Goal: Task Accomplishment & Management: Manage account settings

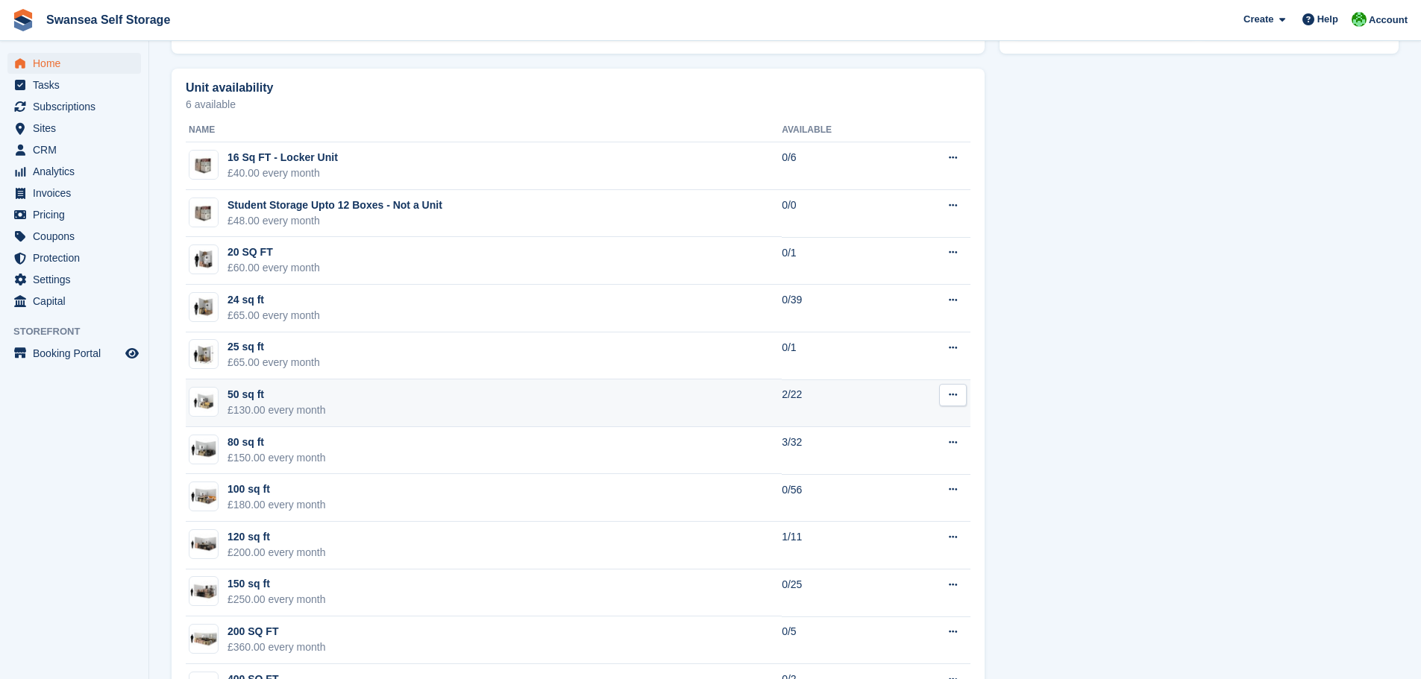
scroll to position [820, 0]
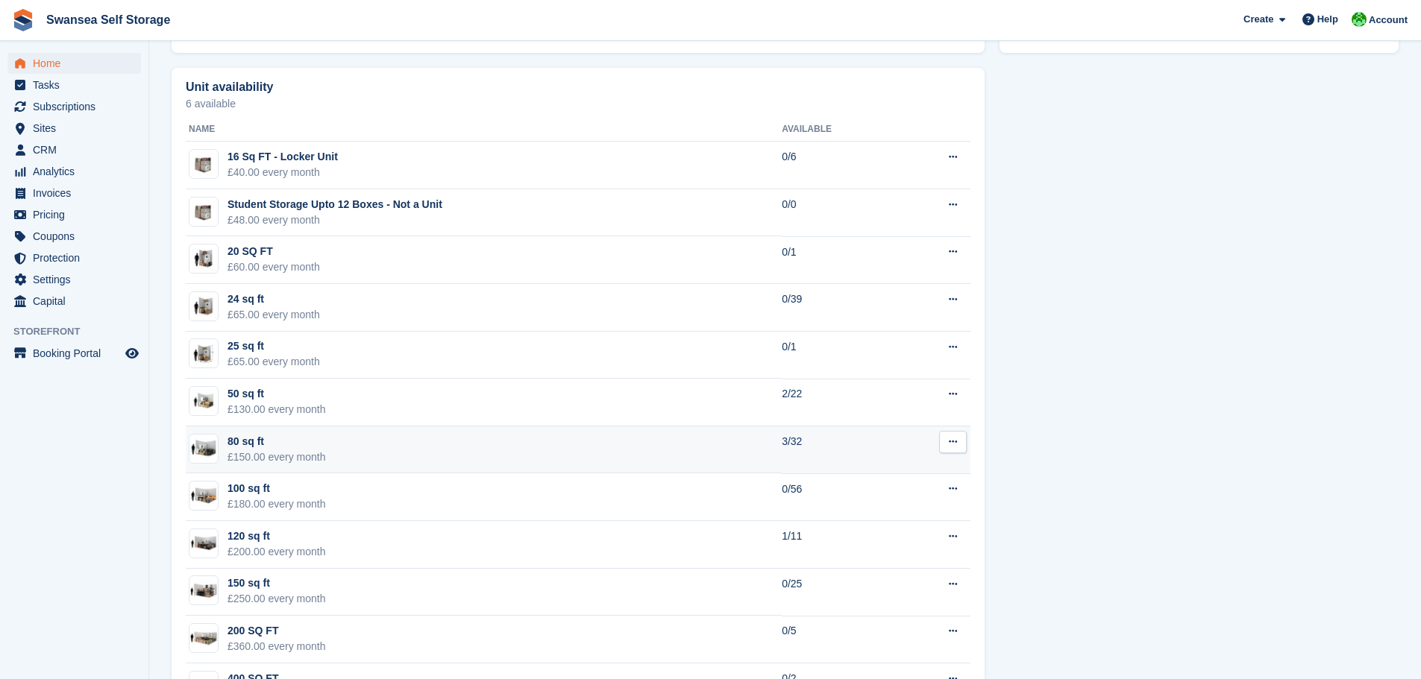
click at [445, 441] on td "80 sq ft £150.00 every month" at bounding box center [484, 451] width 596 height 48
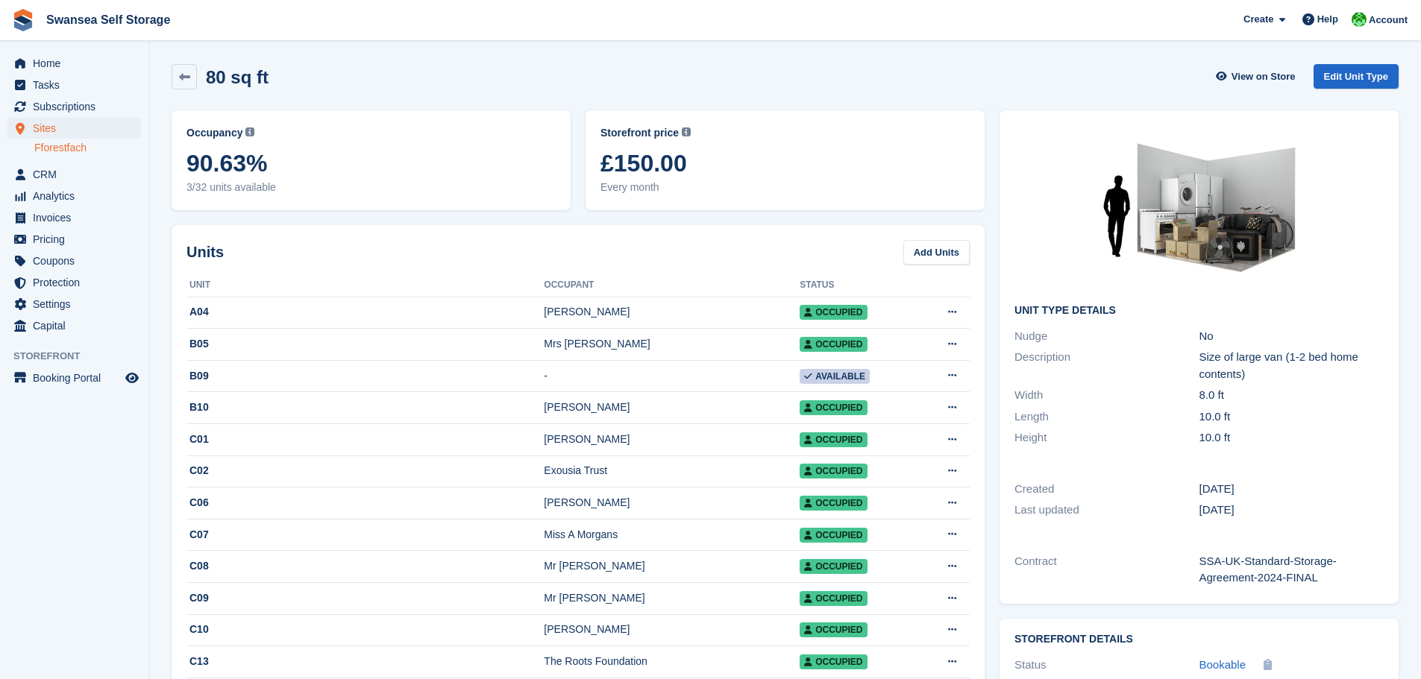
click at [198, 75] on div "80 sq ft" at bounding box center [233, 77] width 72 height 20
click at [186, 84] on link at bounding box center [184, 76] width 25 height 25
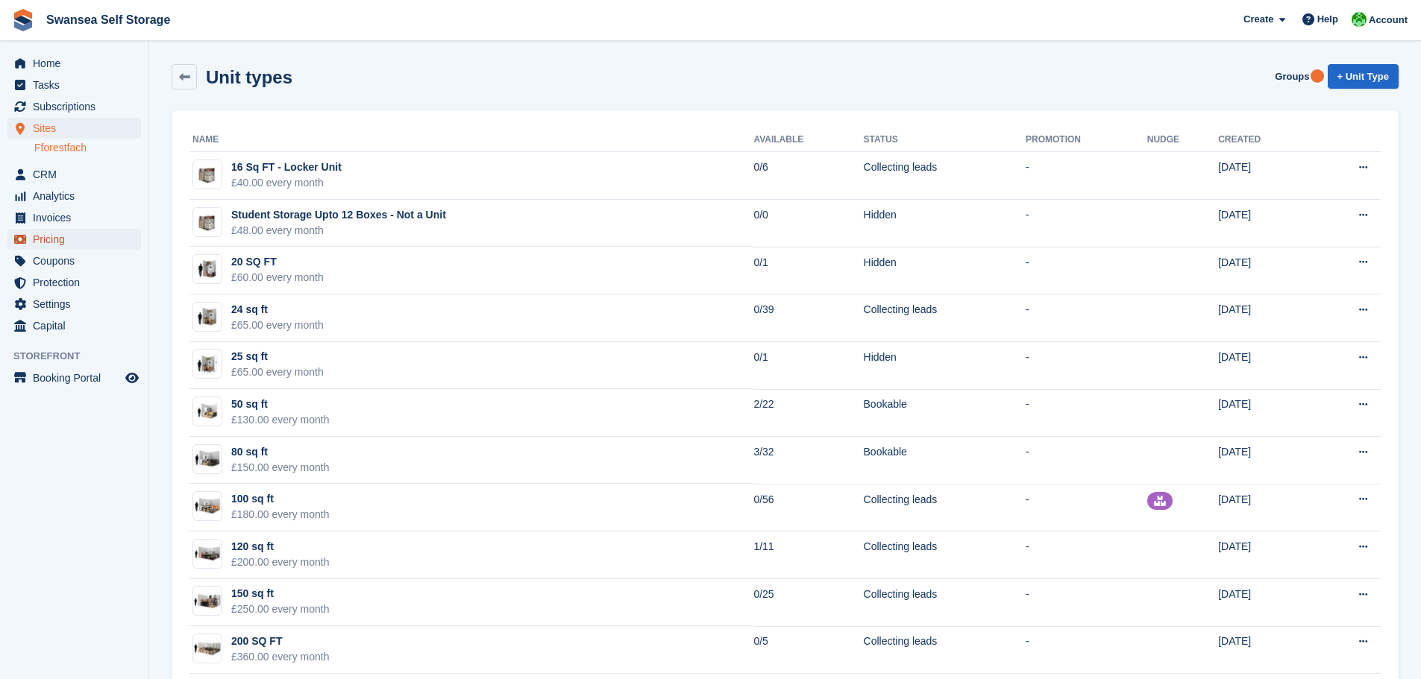
click at [41, 233] on span "Pricing" at bounding box center [77, 239] width 89 height 21
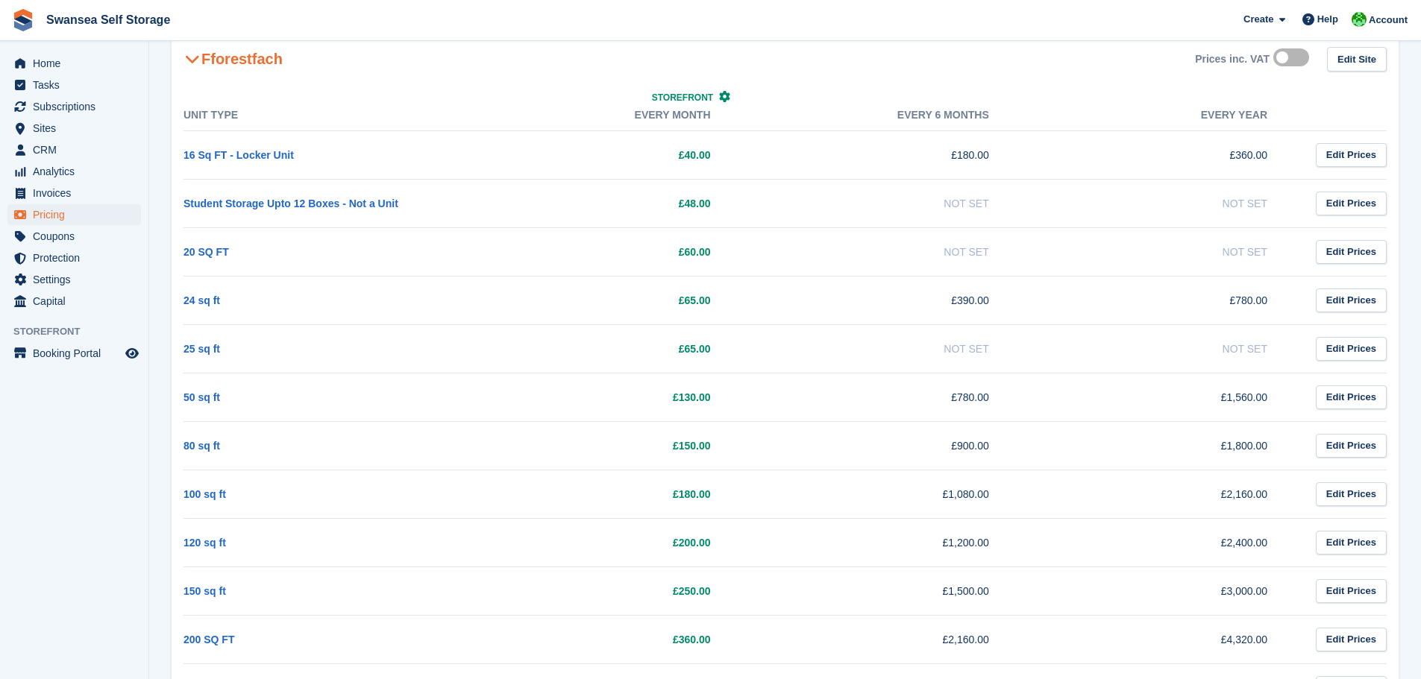
scroll to position [224, 0]
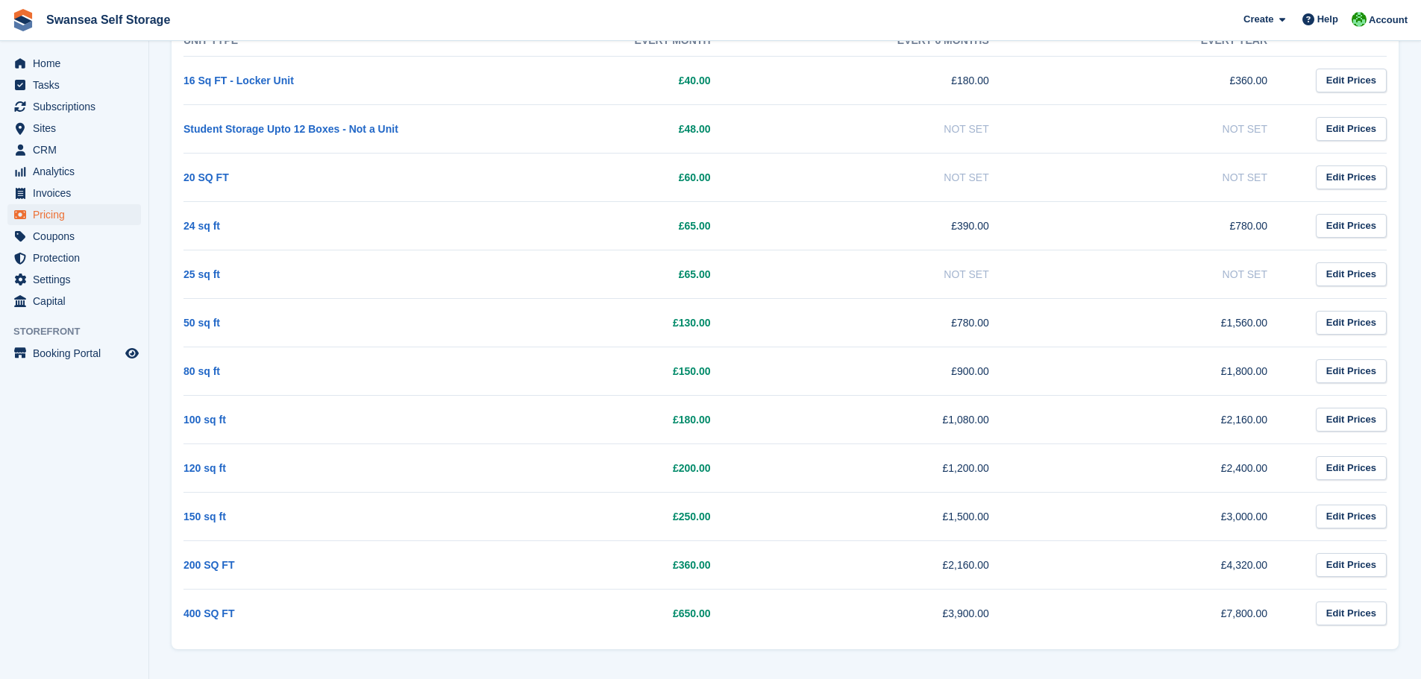
click at [1331, 383] on td "Edit Prices" at bounding box center [1341, 371] width 89 height 48
click at [1334, 375] on link "Edit Prices" at bounding box center [1350, 371] width 71 height 25
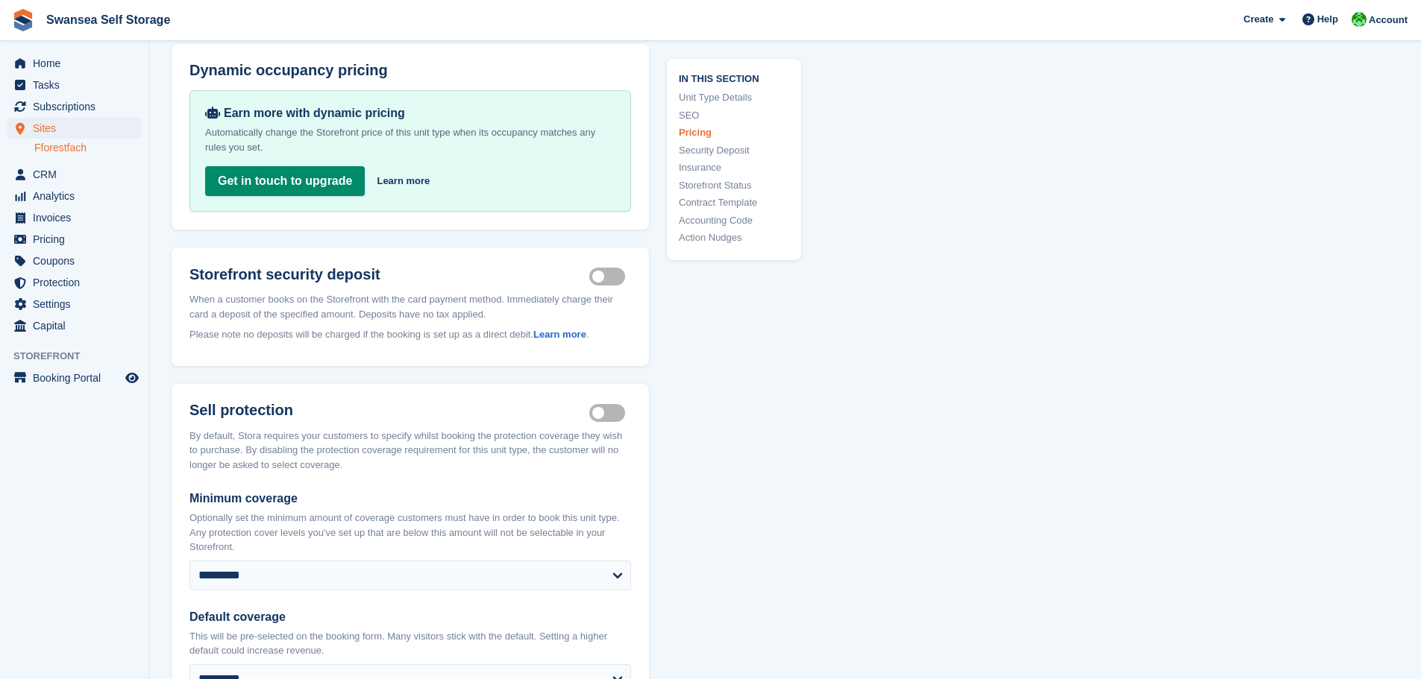
scroll to position [1738, 0]
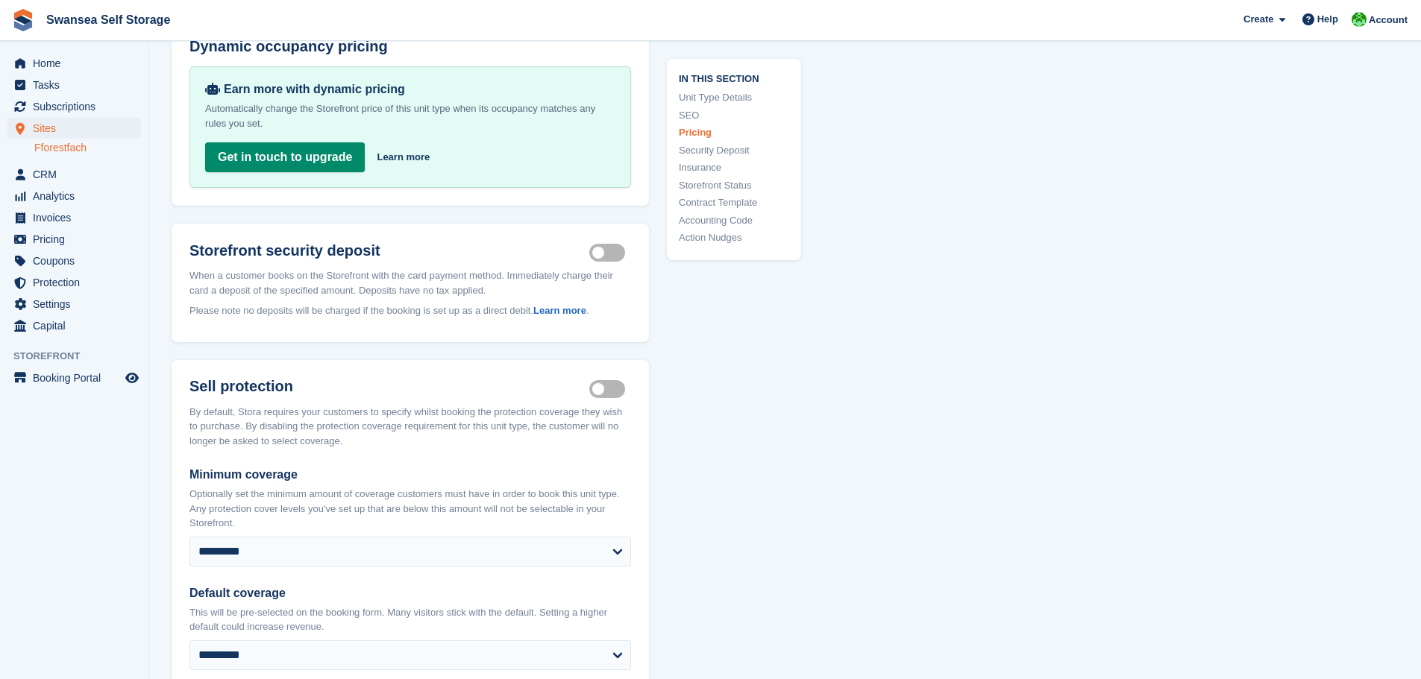
click at [371, 242] on h2 "Storefront security deposit" at bounding box center [389, 251] width 400 height 18
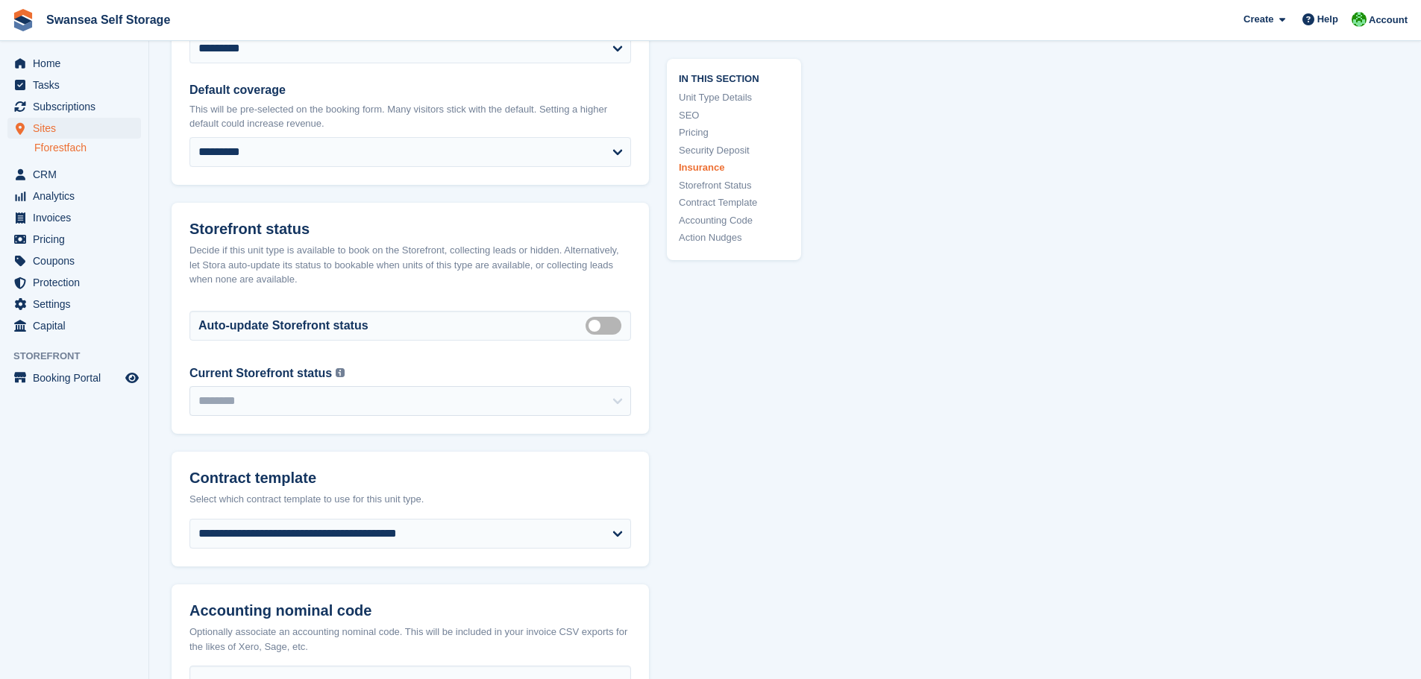
scroll to position [2483, 0]
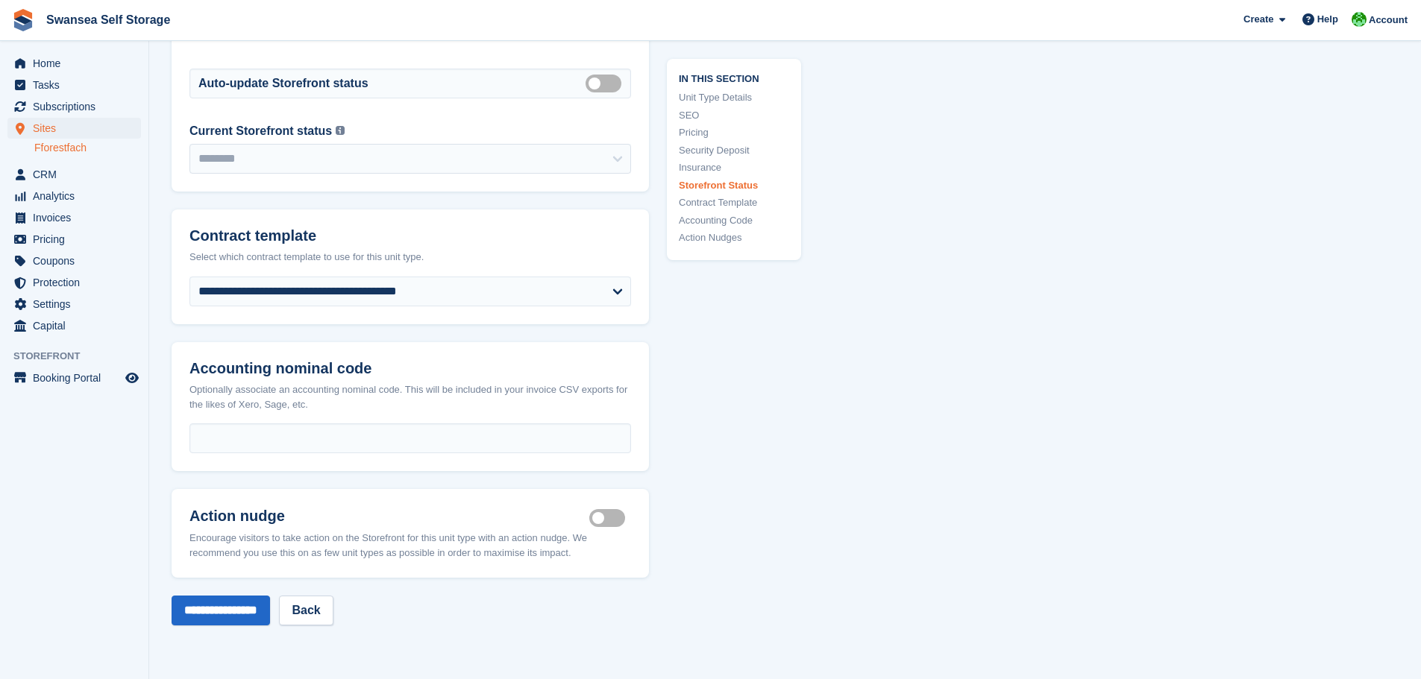
click at [597, 518] on label "Is active" at bounding box center [610, 519] width 42 height 2
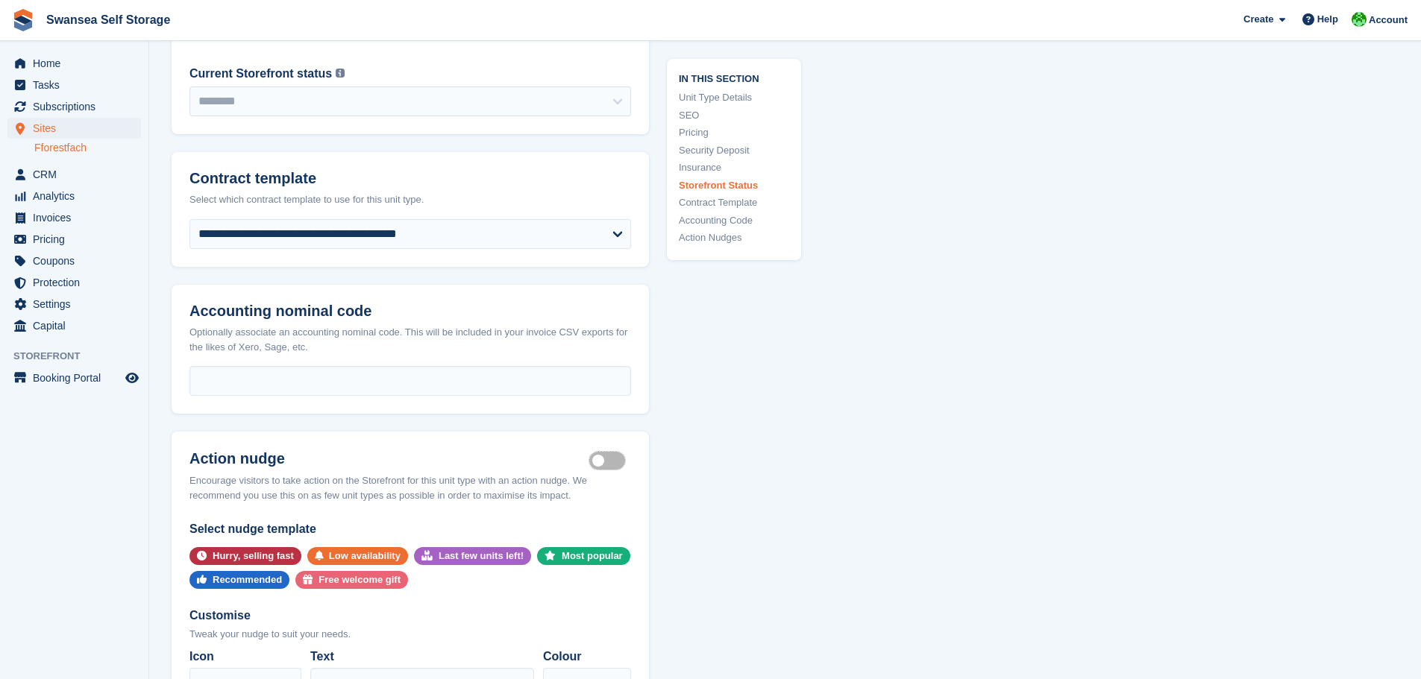
scroll to position [2782, 0]
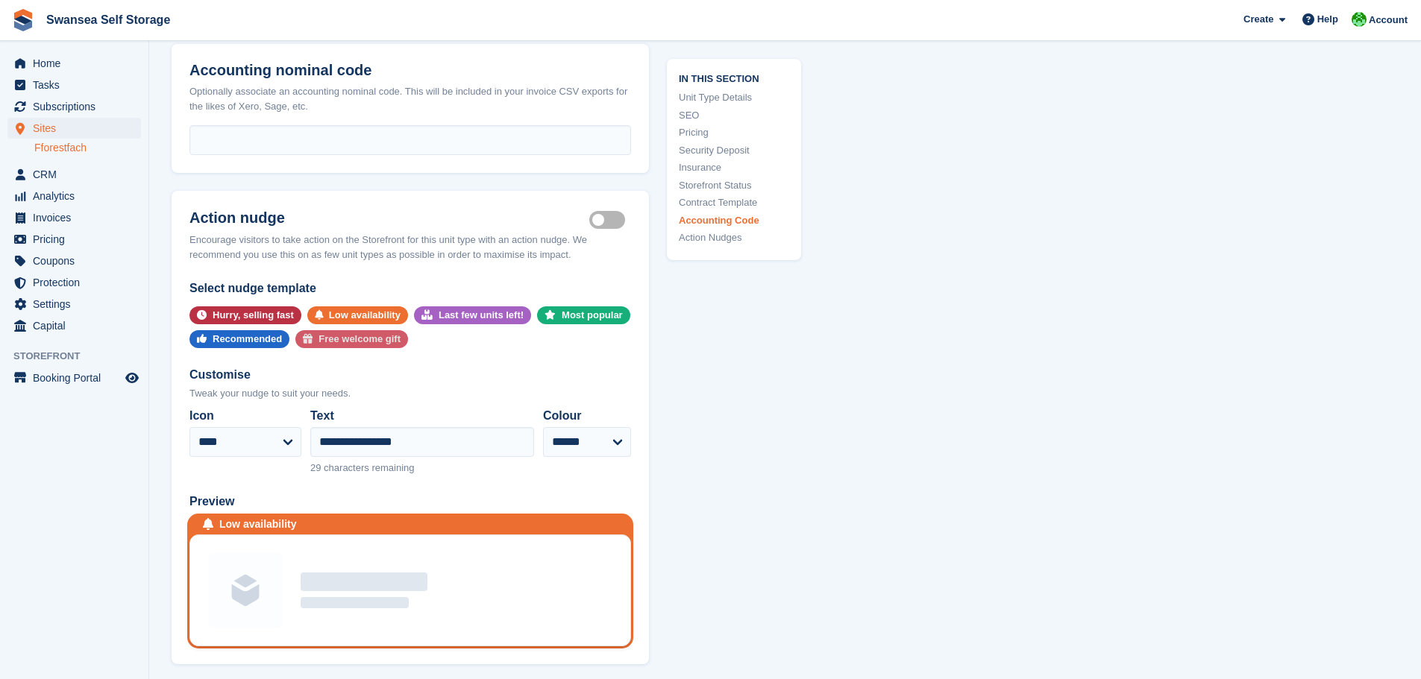
click at [327, 330] on div "Free welcome gift" at bounding box center [359, 339] width 82 height 18
select select "****"
type input "**********"
select select "****"
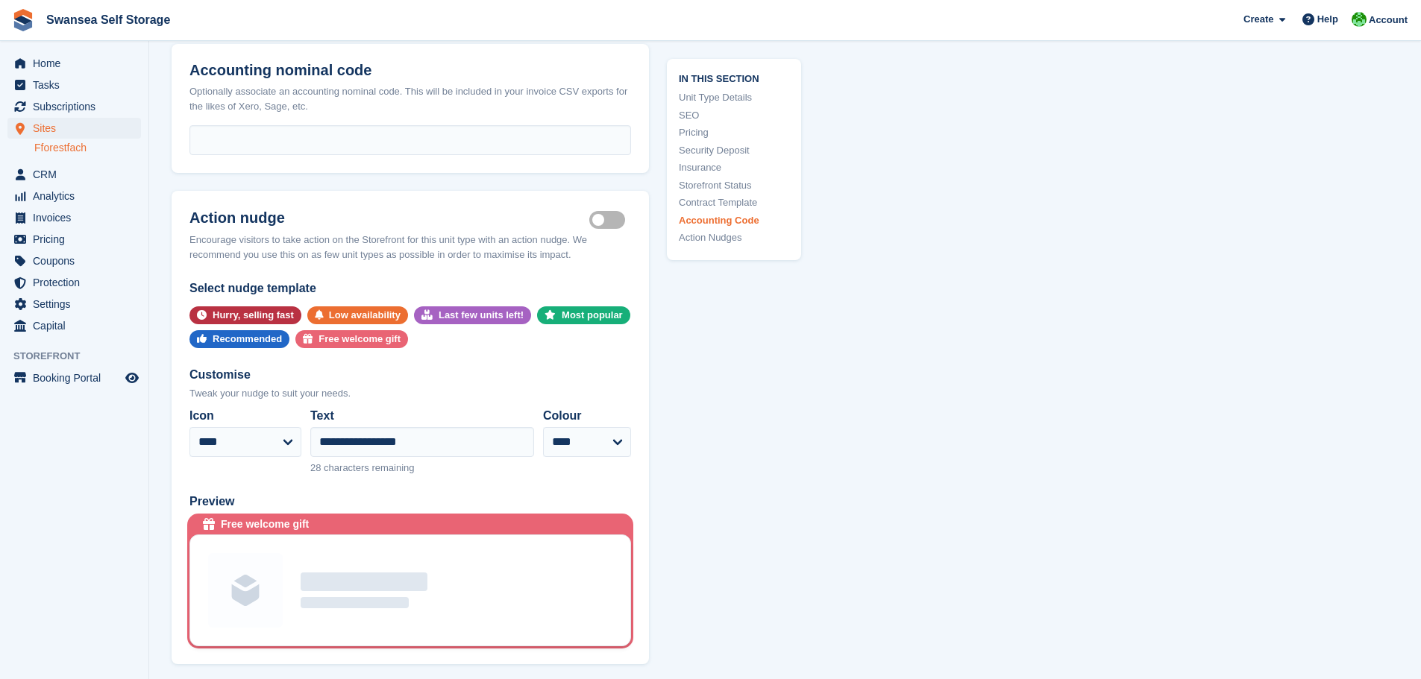
click at [570, 328] on div "Hurry, selling fast Low availability Last few units left! Most popular Recommen…" at bounding box center [409, 327] width 441 height 42
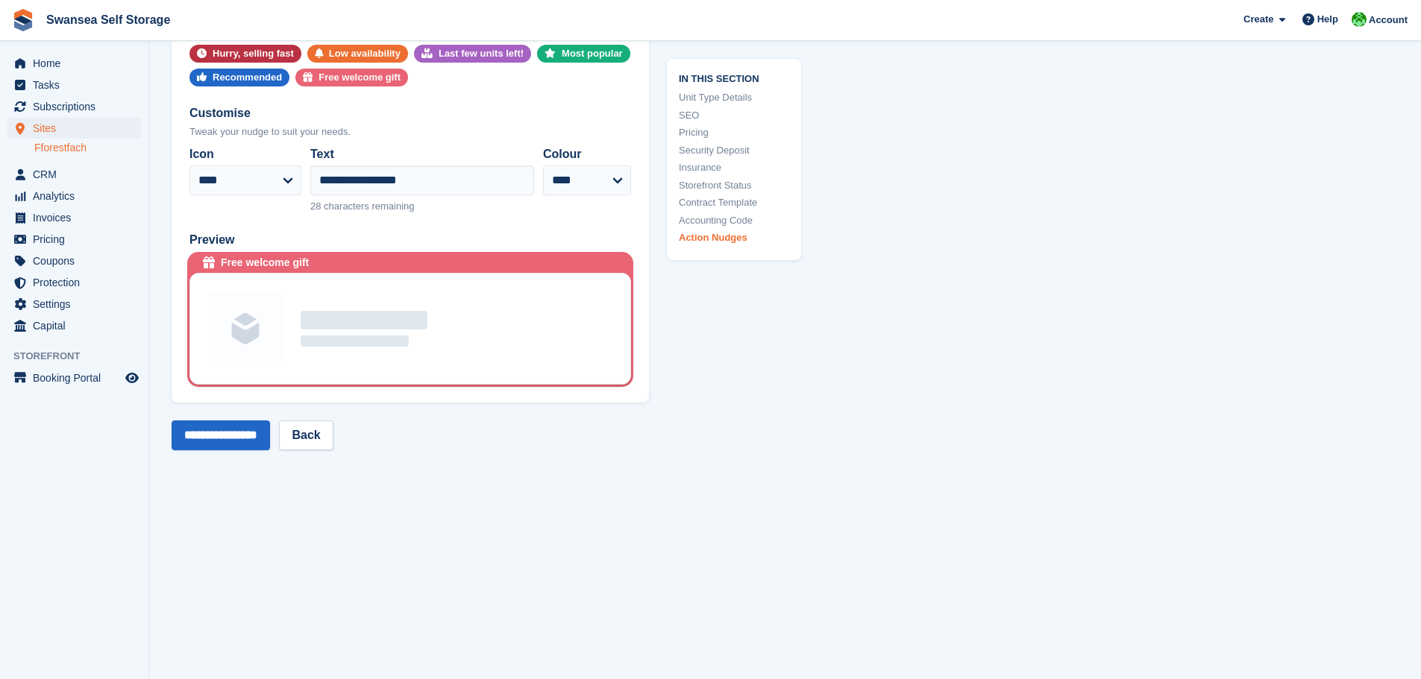
scroll to position [2931, 0]
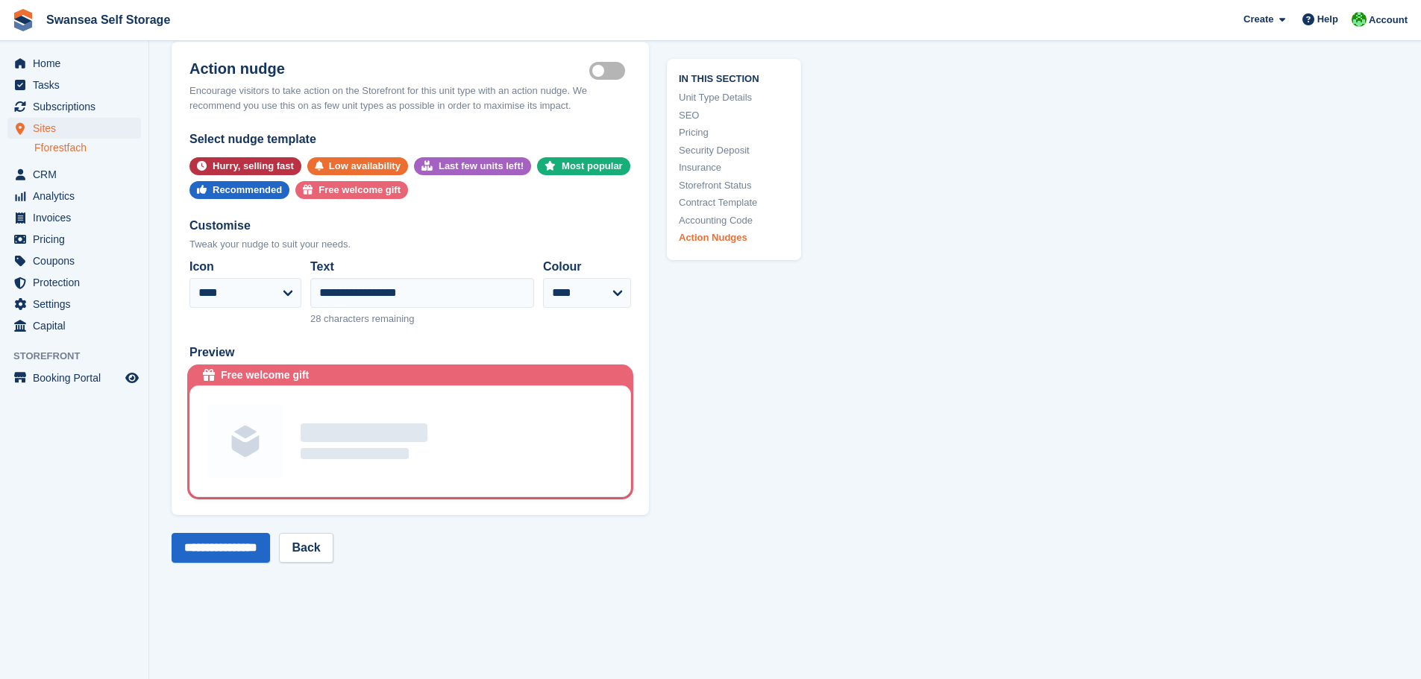
click at [349, 424] on div at bounding box center [364, 433] width 127 height 19
click at [339, 424] on div at bounding box center [364, 433] width 127 height 19
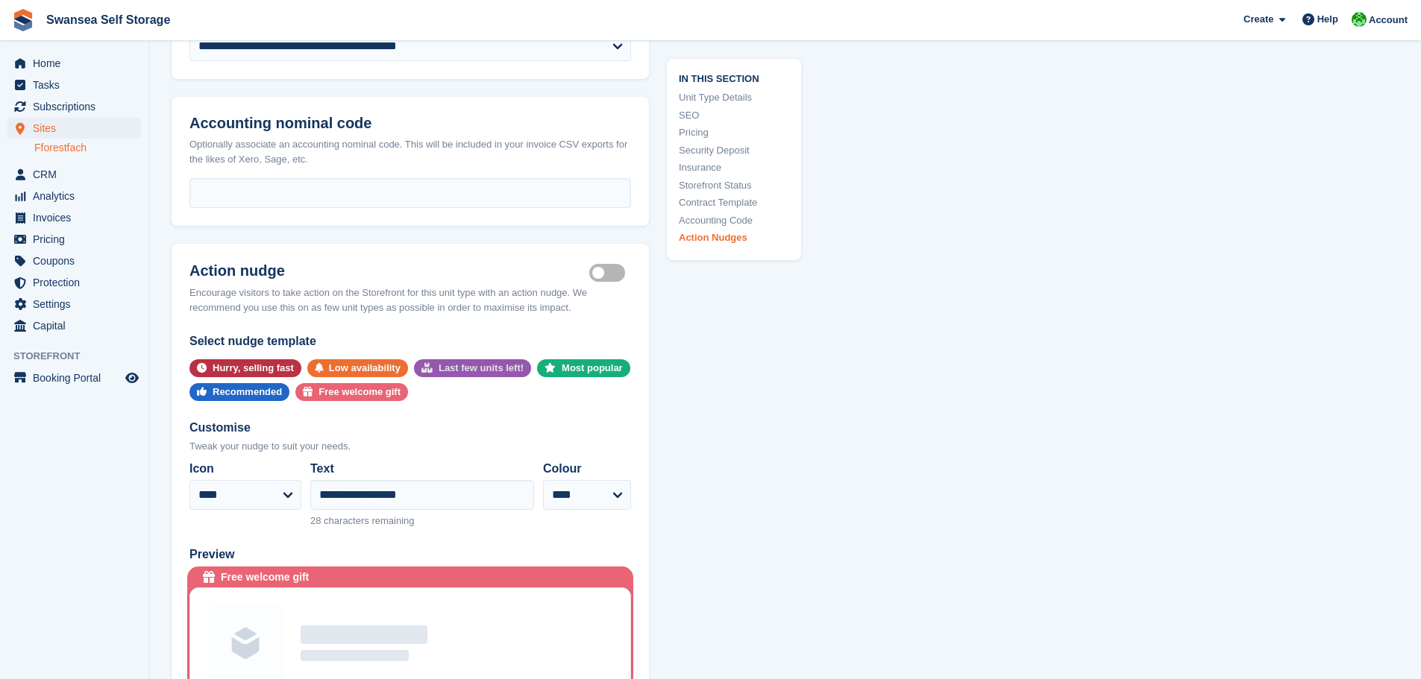
scroll to position [2707, 0]
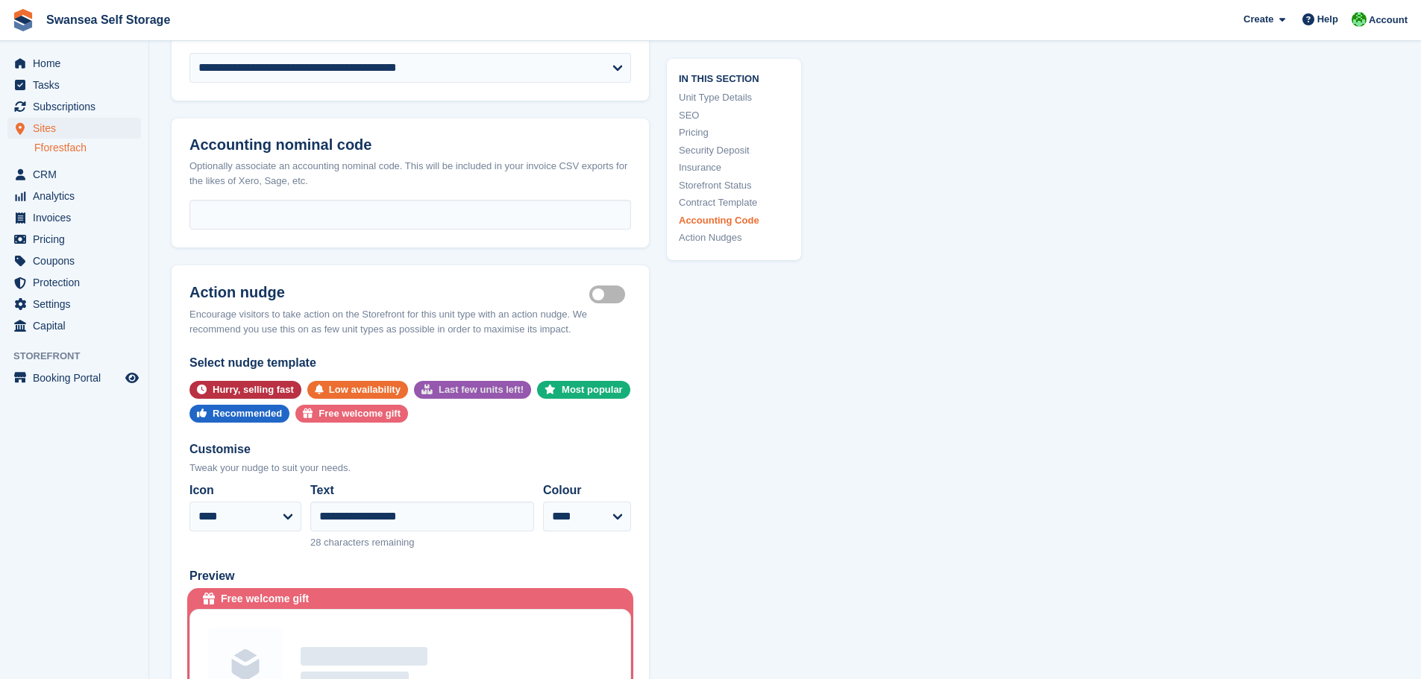
click at [448, 381] on div "Last few units left!" at bounding box center [480, 390] width 85 height 18
select select "*****"
type input "**********"
select select "******"
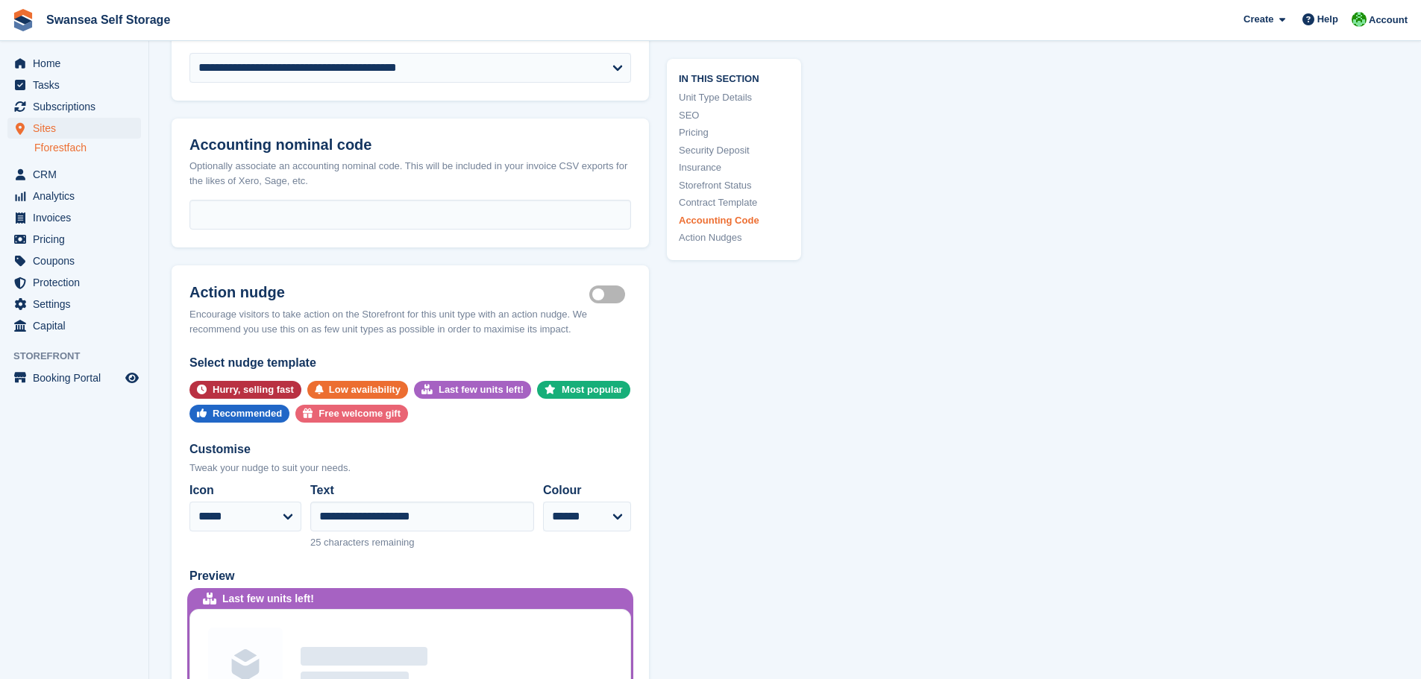
click at [470, 406] on div "**********" at bounding box center [410, 546] width 477 height 385
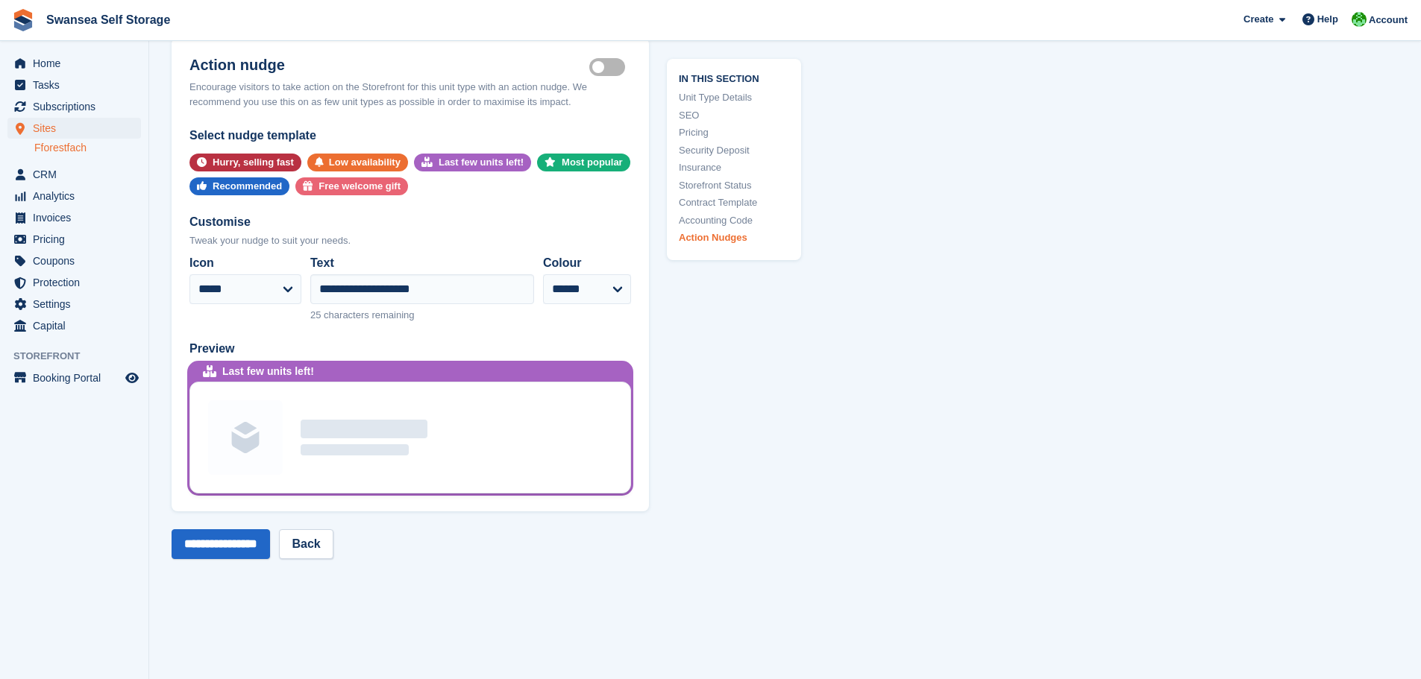
scroll to position [3005, 0]
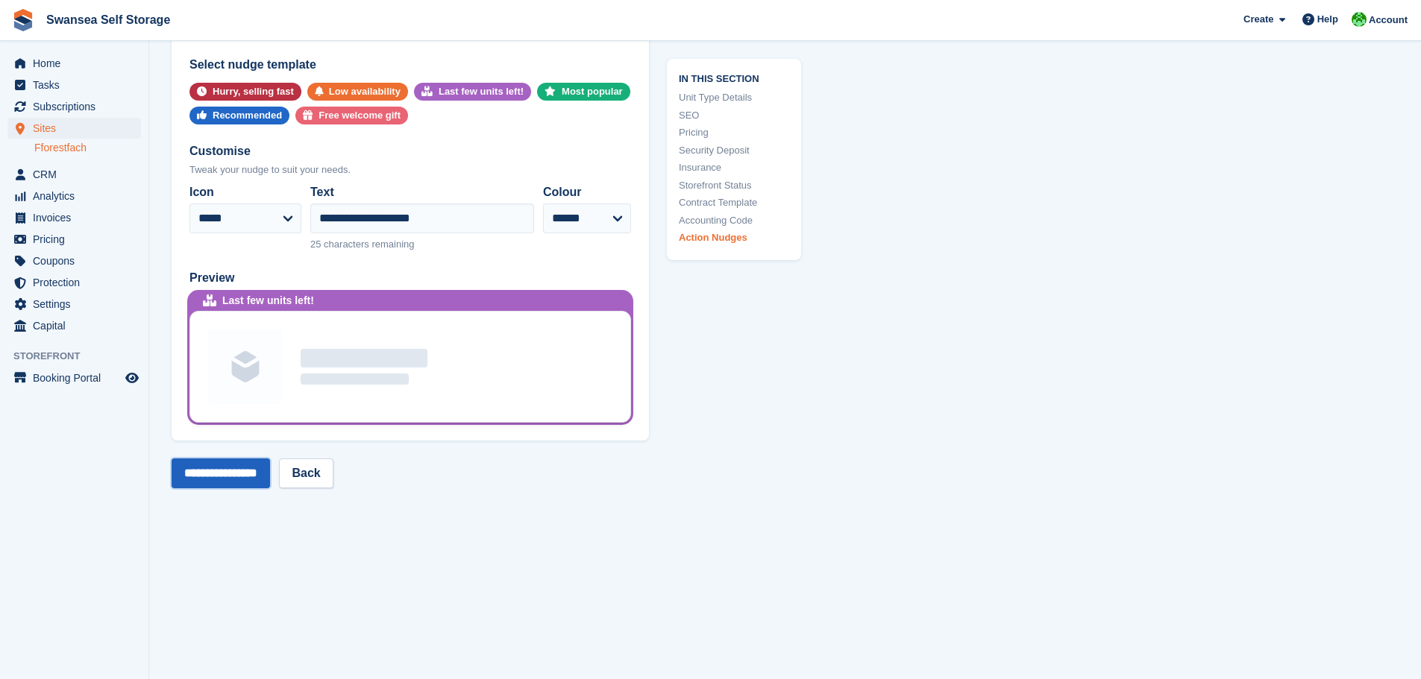
click at [256, 465] on input "**********" at bounding box center [221, 474] width 98 height 30
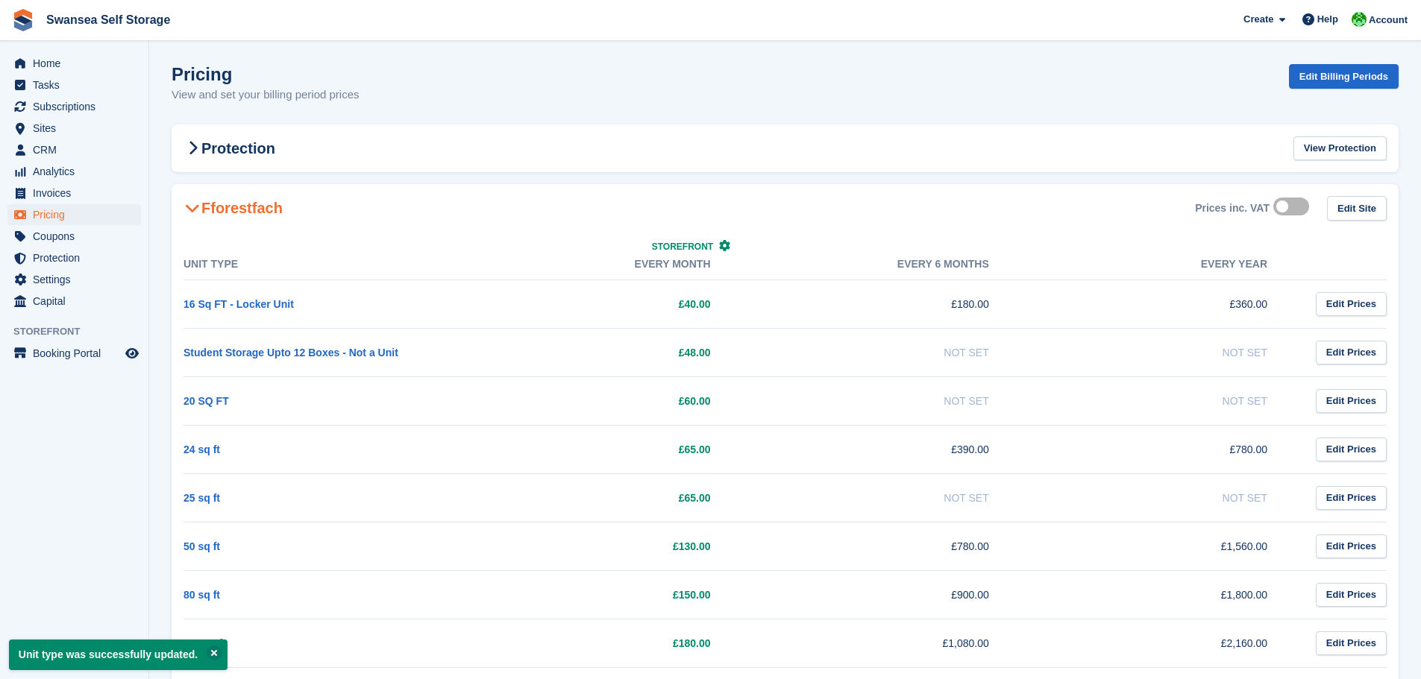
click at [685, 245] on span "Storefront" at bounding box center [682, 247] width 61 height 10
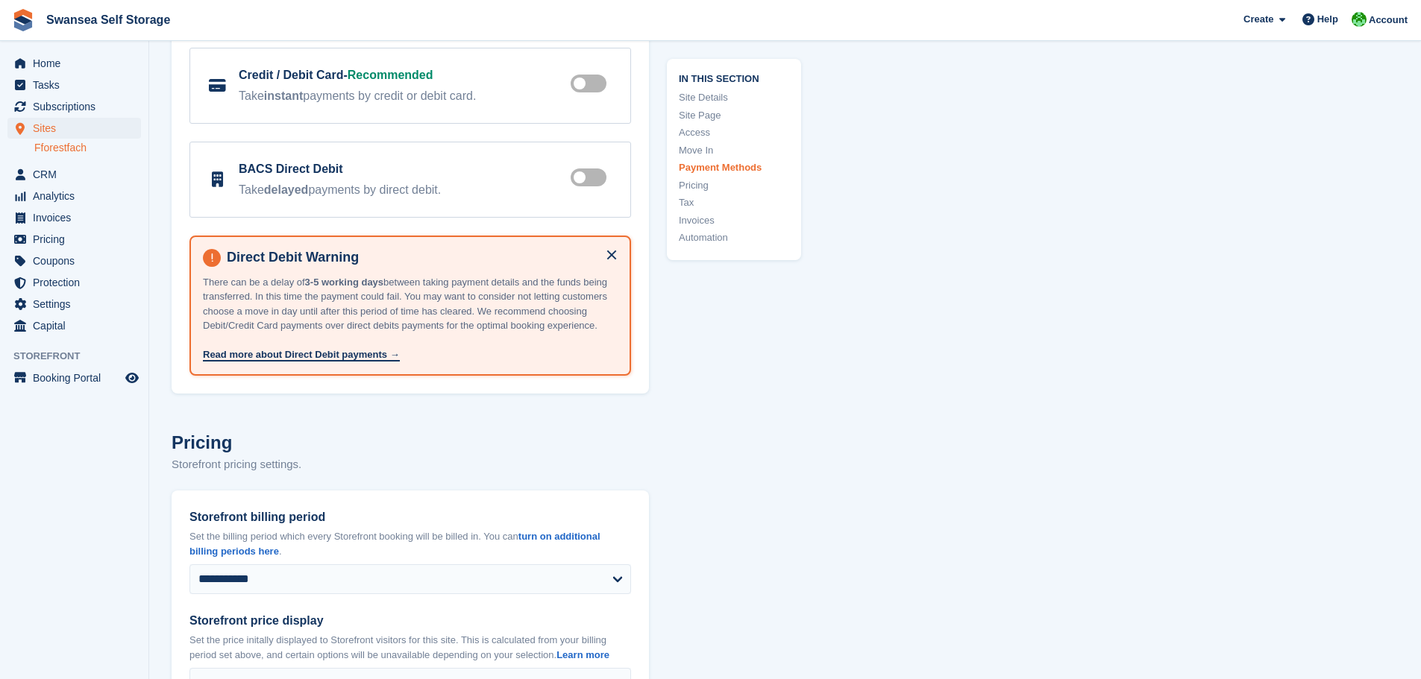
scroll to position [4749, 0]
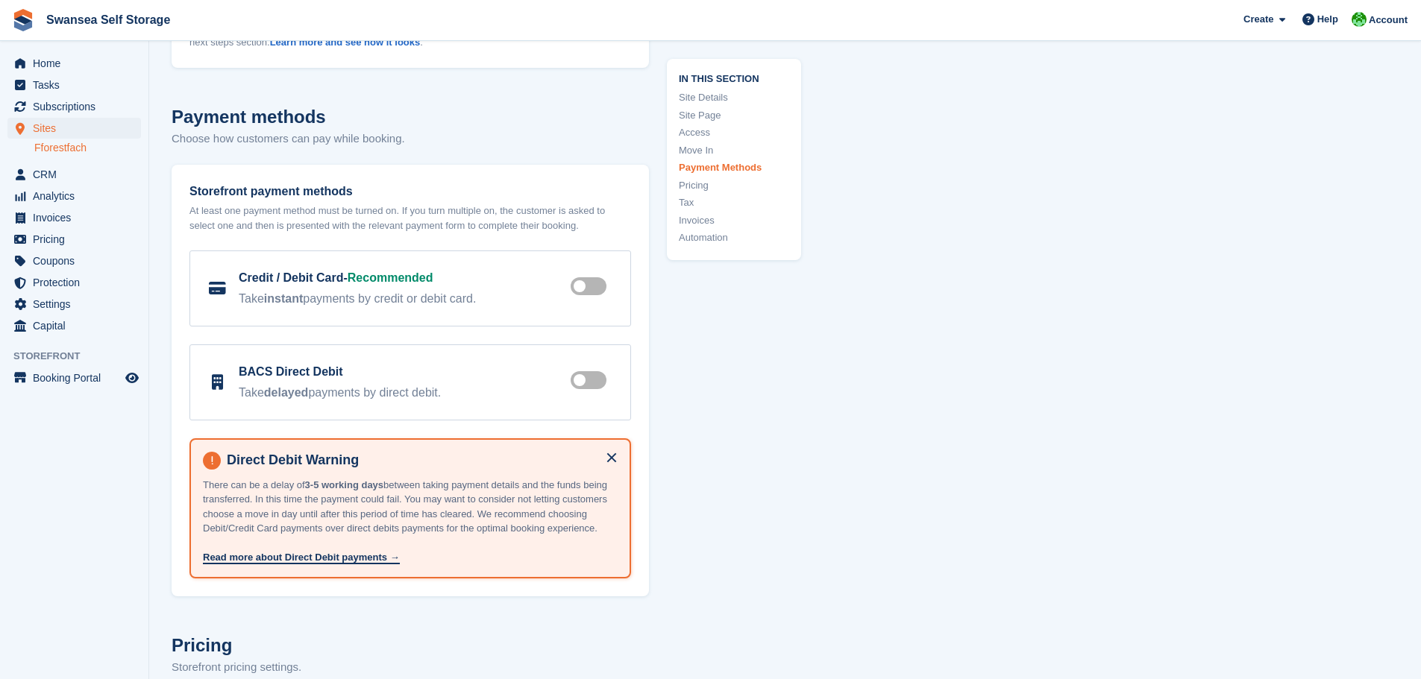
click at [585, 381] on label at bounding box center [591, 380] width 42 height 12
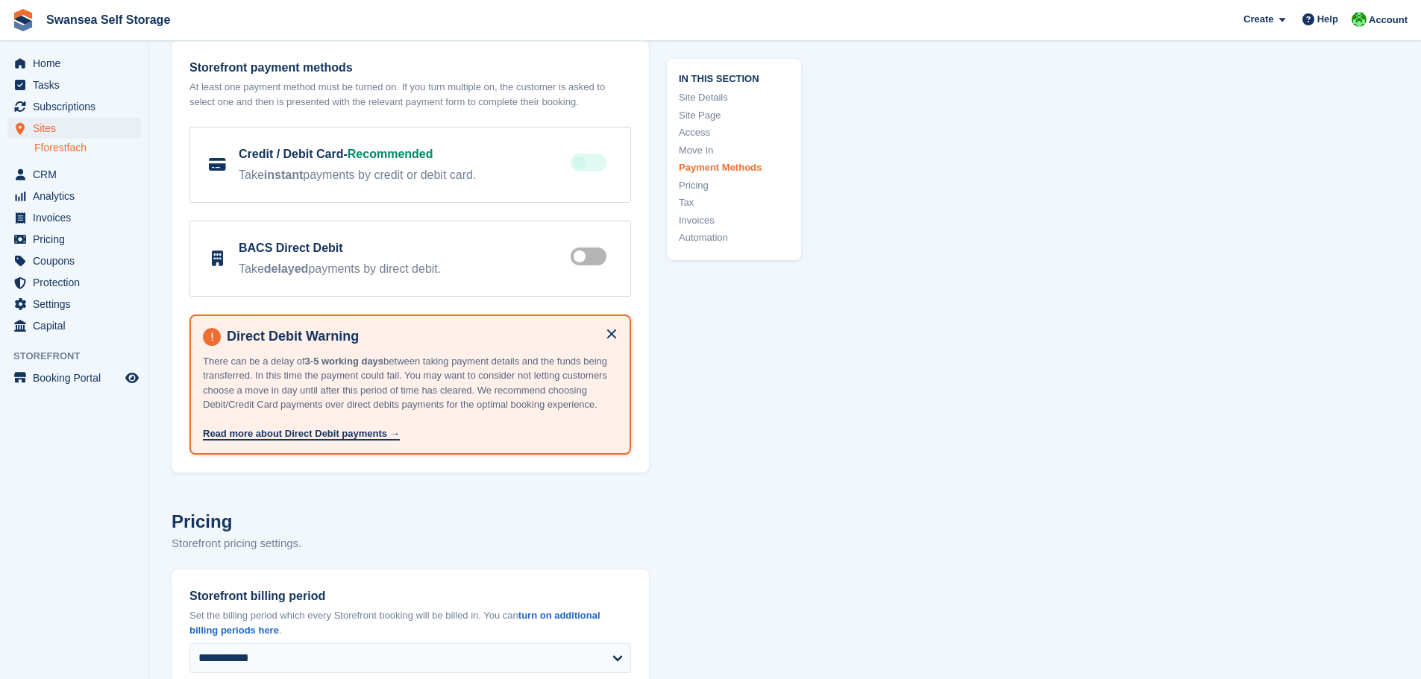
click at [613, 340] on button at bounding box center [612, 334] width 24 height 24
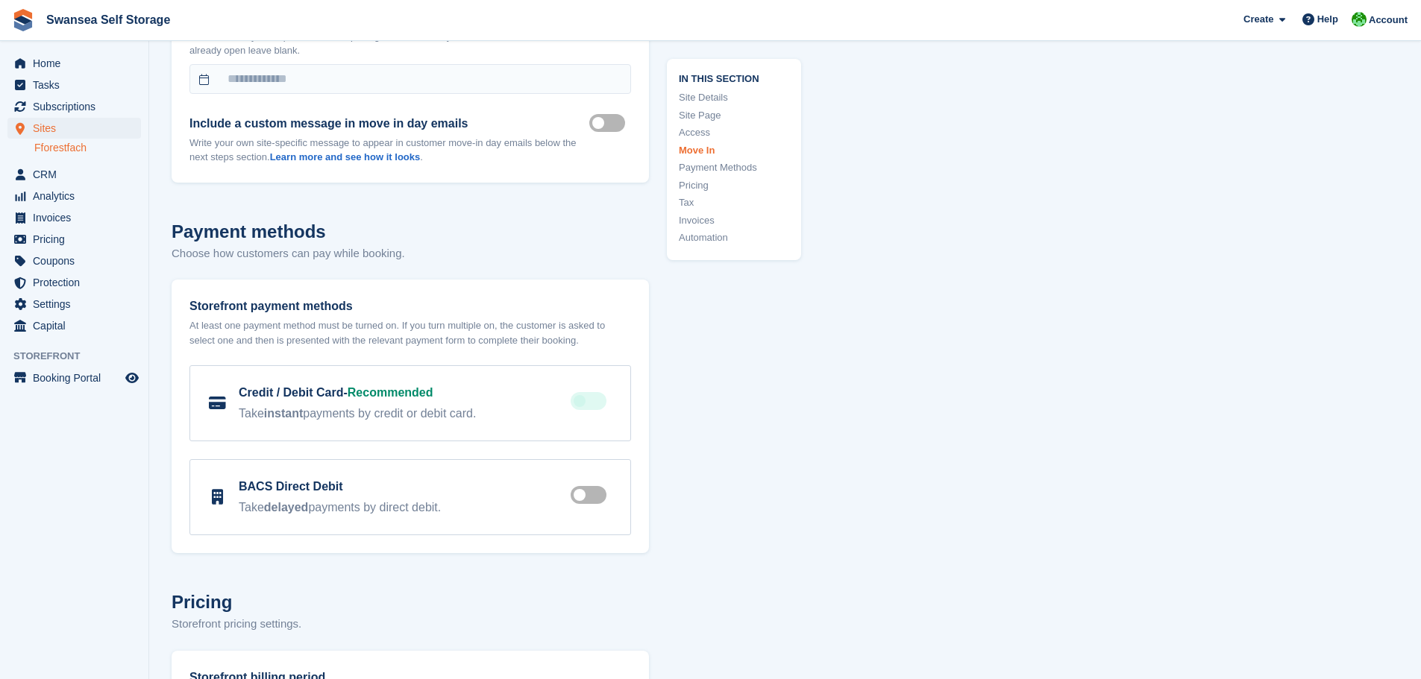
scroll to position [4425, 0]
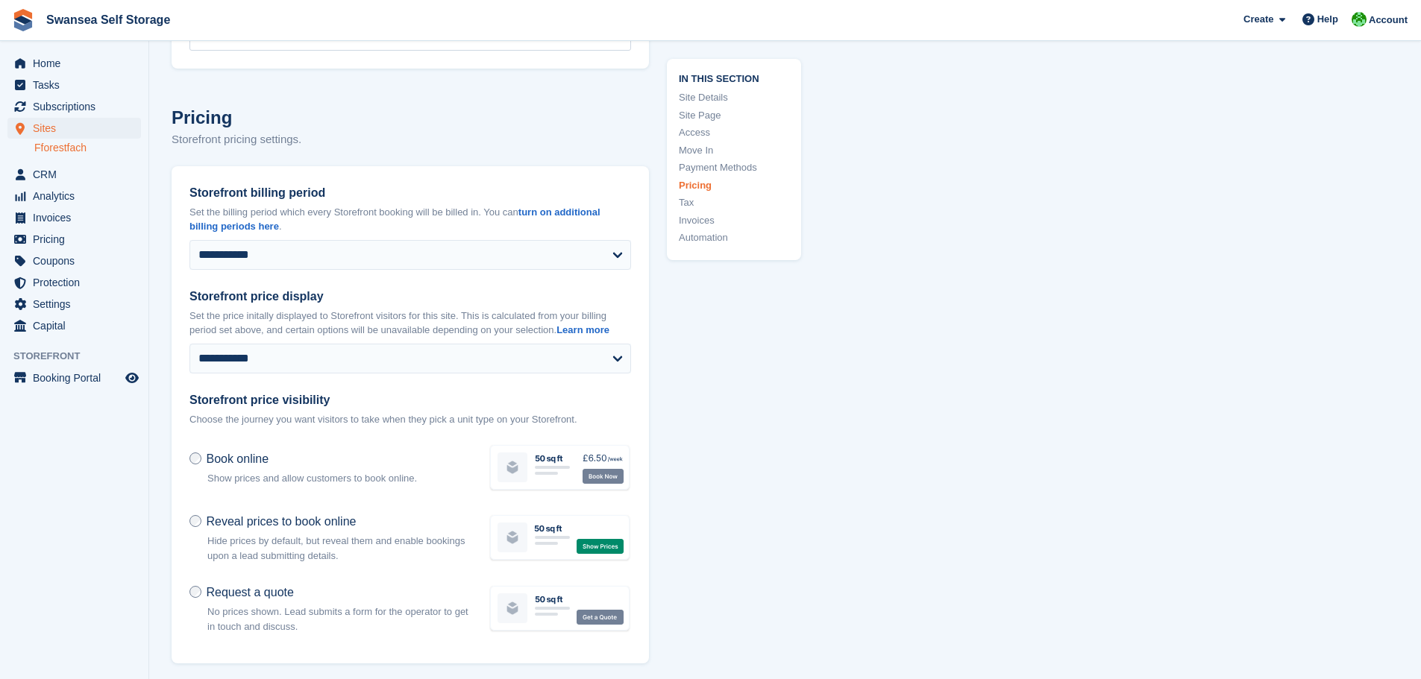
scroll to position [4947, 0]
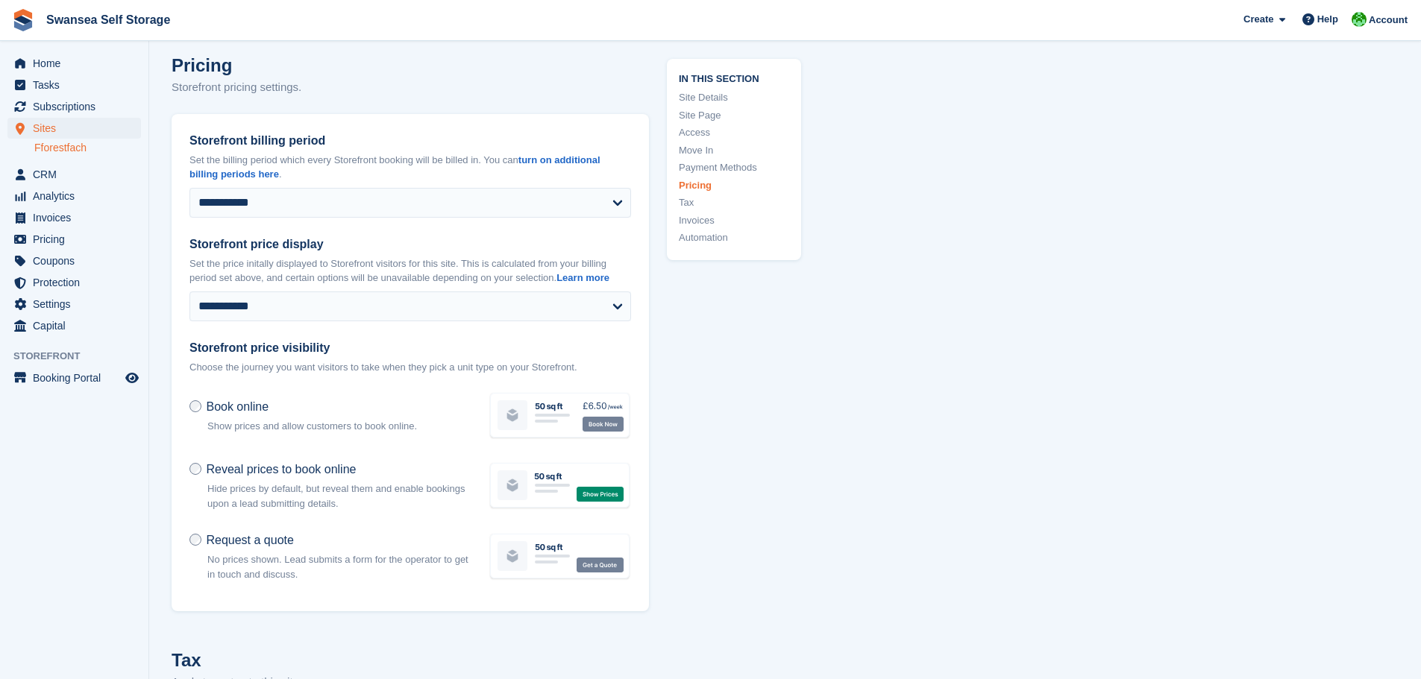
click at [396, 494] on p "Hide prices by default, but reveal them and enable bookings upon a lead submitt…" at bounding box center [338, 496] width 263 height 29
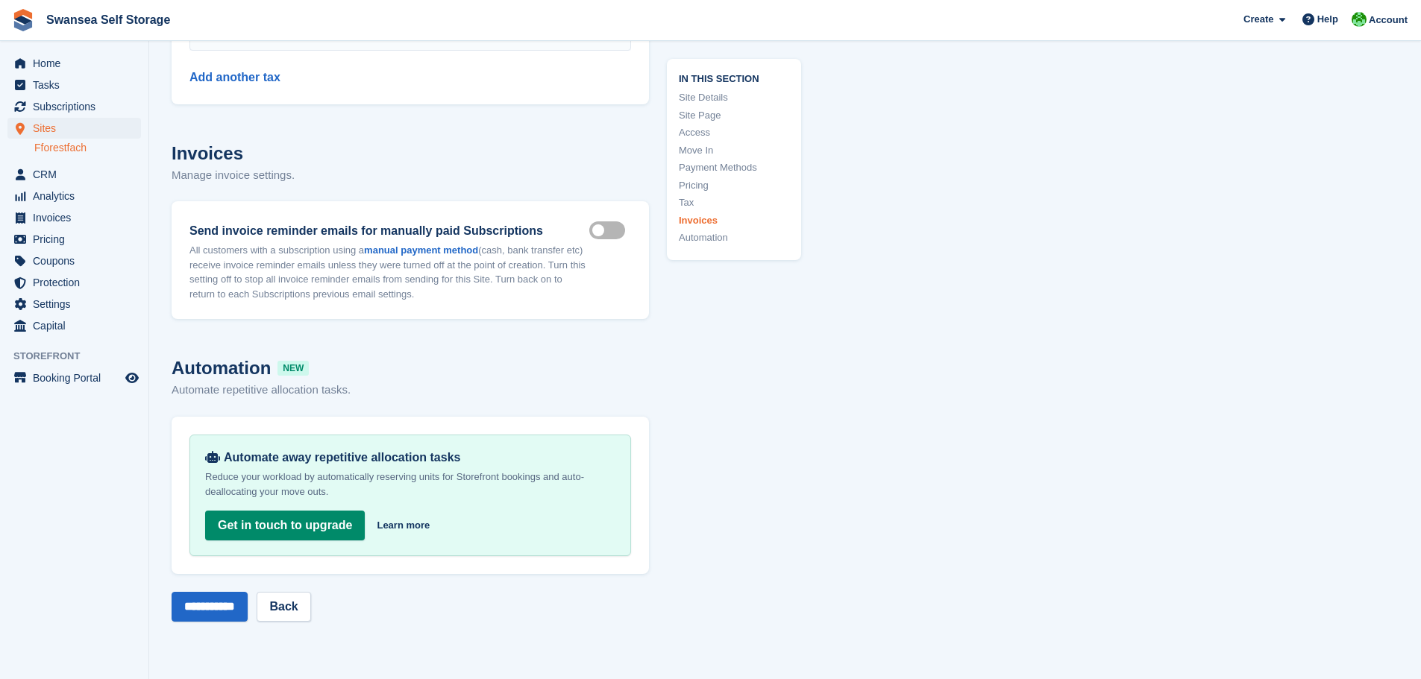
scroll to position [5842, 0]
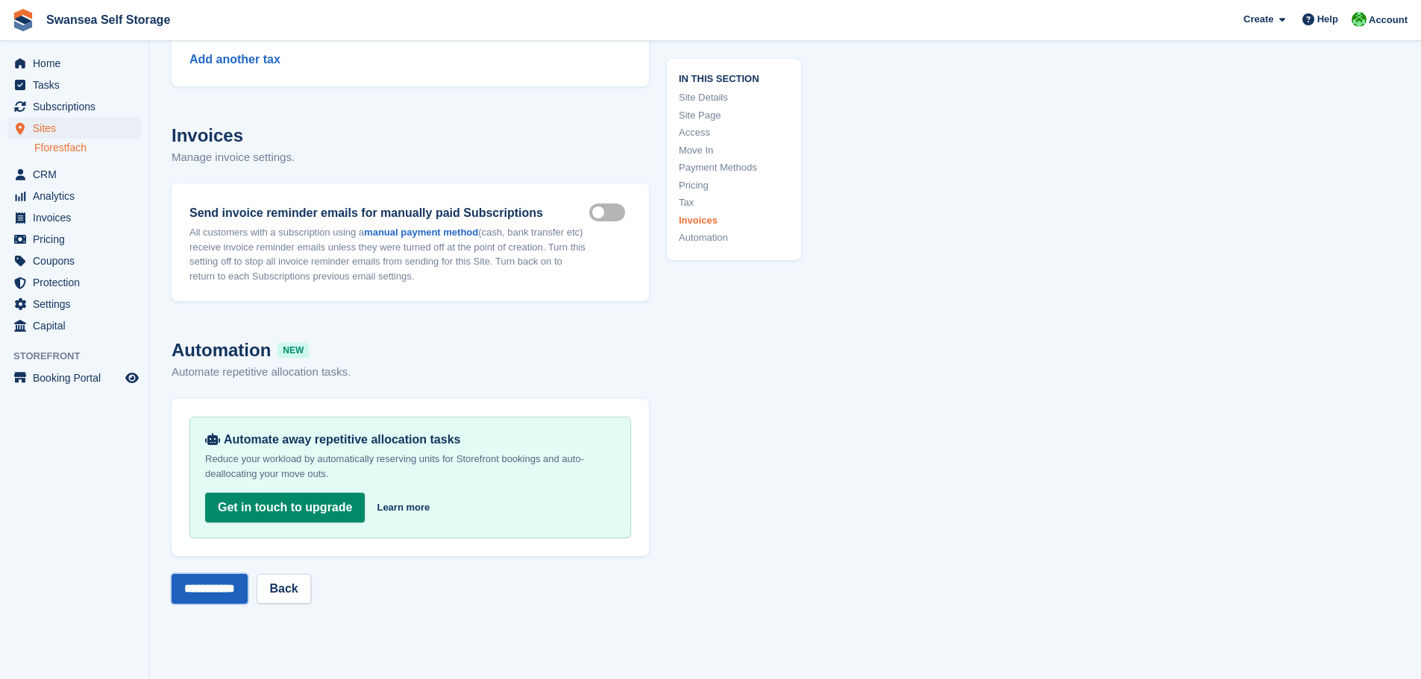
click at [225, 588] on input "**********" at bounding box center [210, 589] width 76 height 30
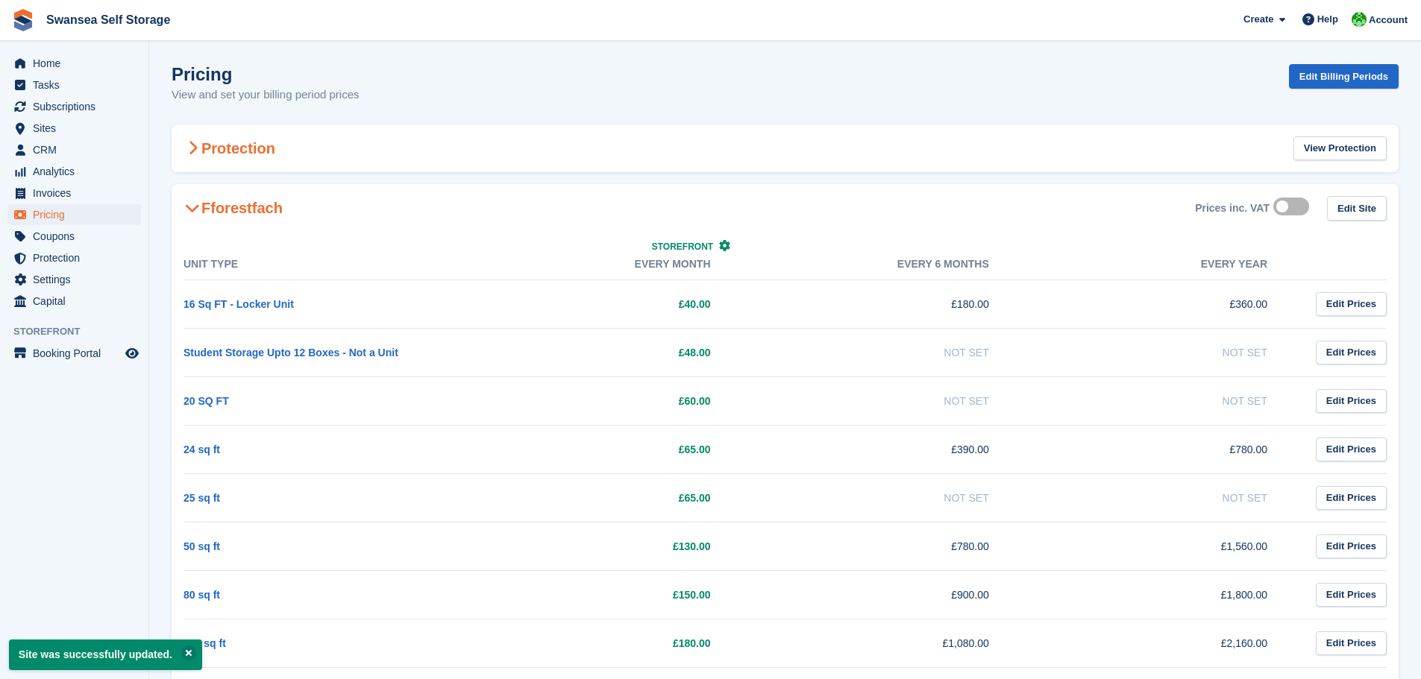
click at [220, 136] on div "Protection View Protection" at bounding box center [785, 149] width 1227 height 48
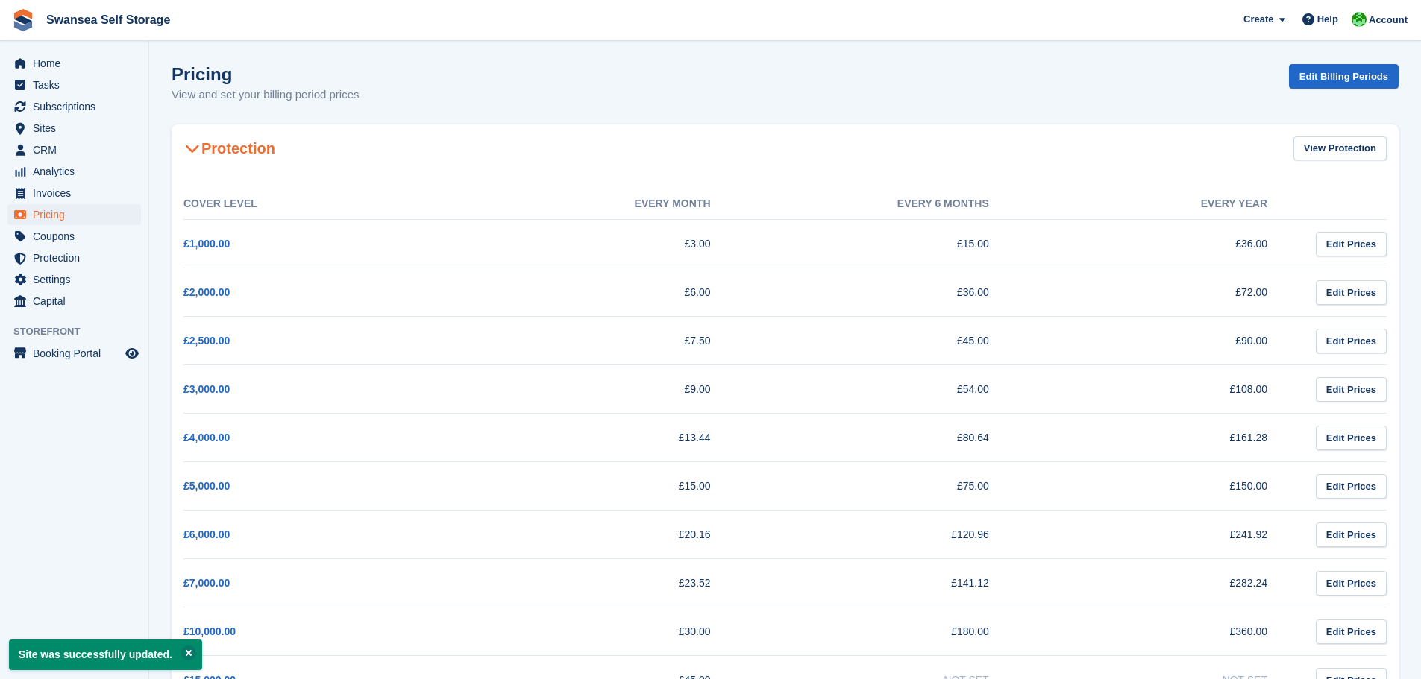
click at [218, 139] on h2 "Protection" at bounding box center [229, 148] width 92 height 18
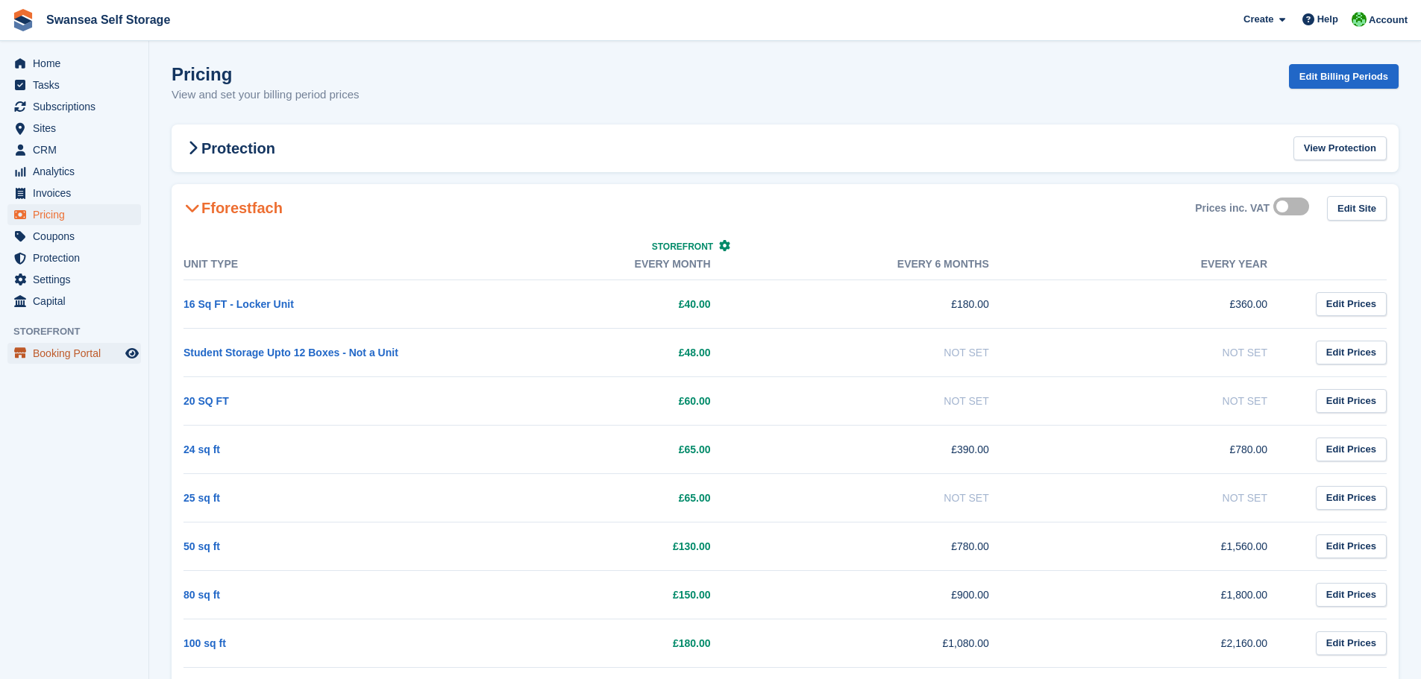
click at [62, 355] on span "Booking Portal" at bounding box center [77, 353] width 89 height 21
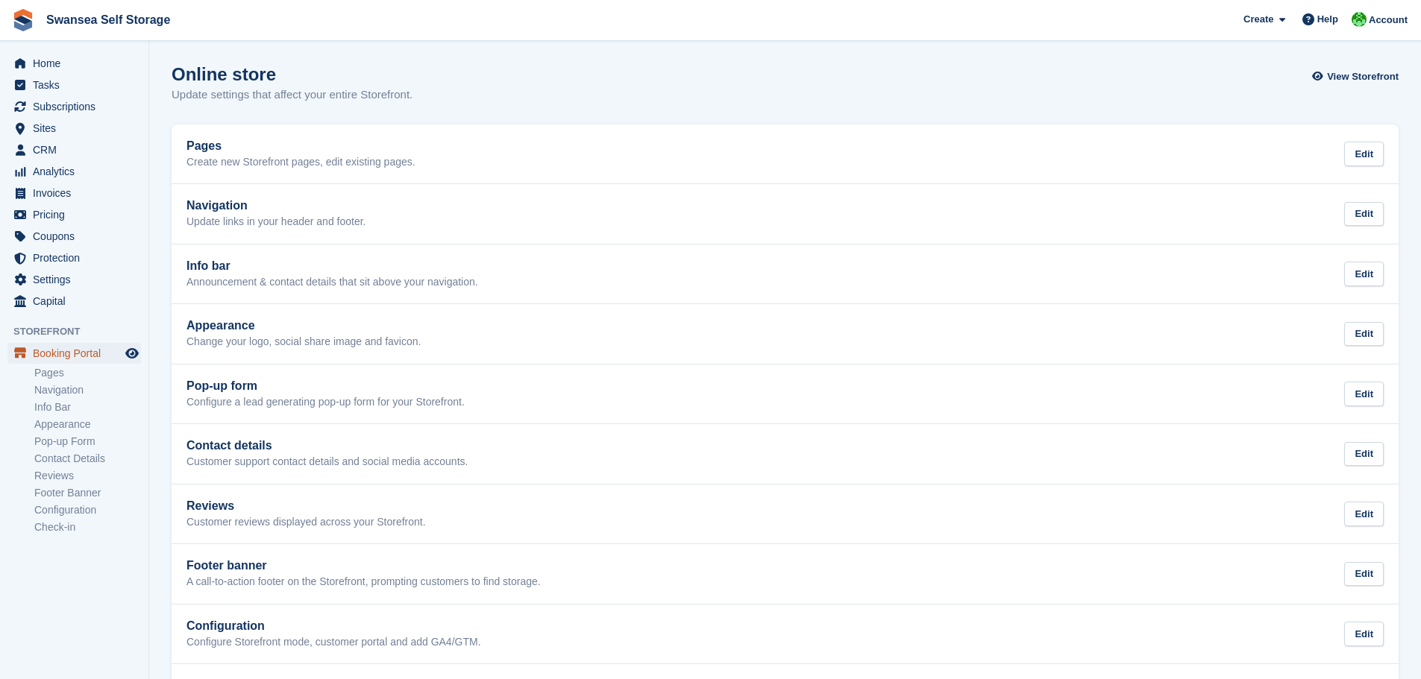
click at [90, 357] on span "Booking Portal" at bounding box center [77, 353] width 89 height 21
click at [54, 48] on div "Home Tasks Subscriptions Subscriptions Subscriptions Contracts Price increases …" at bounding box center [74, 179] width 148 height 265
click at [57, 61] on span "Home" at bounding box center [77, 63] width 89 height 21
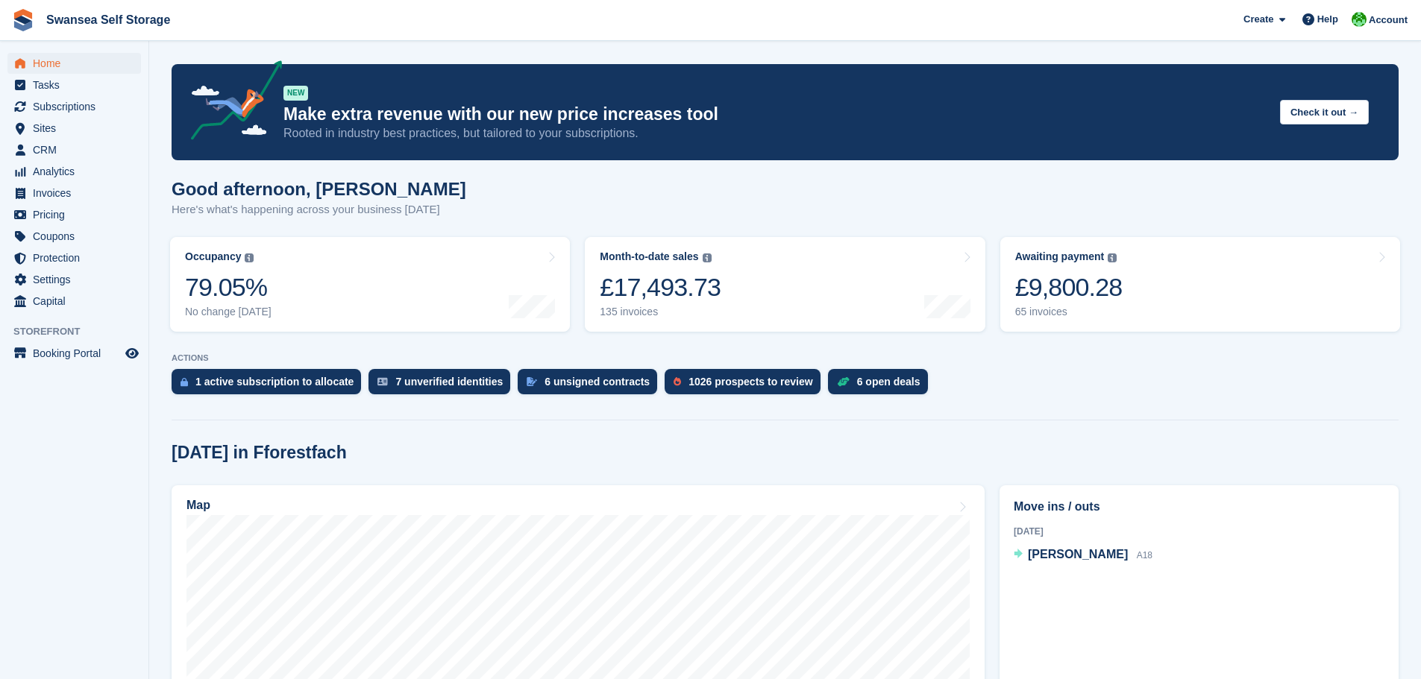
click at [1028, 397] on div "1 active subscription to allocate 7 unverified identities 6 unsigned contracts …" at bounding box center [785, 385] width 1227 height 33
drag, startPoint x: 975, startPoint y: 37, endPoint x: 996, endPoint y: 23, distance: 24.8
click at [976, 36] on span "Swansea Self Storage Create Subscription Invoice Contact Deal Discount Page Hel…" at bounding box center [710, 20] width 1421 height 40
